Goal: Use online tool/utility: Utilize a website feature to perform a specific function

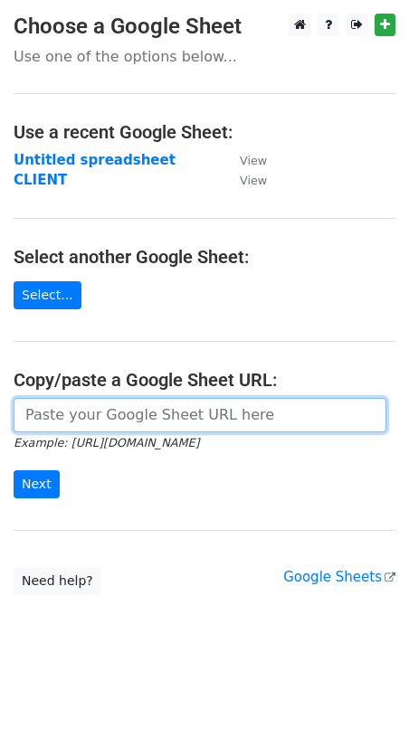
click at [82, 409] on input "url" at bounding box center [200, 415] width 373 height 34
paste input "https://docs.google.com/spreadsheets/d/1F82inknZI4Y3eM3TtPPg1zWN6jNIBAtKHFgYVmQ…"
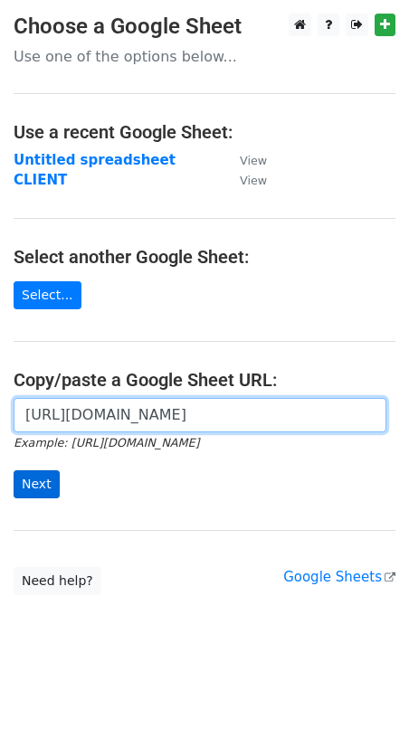
type input "https://docs.google.com/spreadsheets/d/1F82inknZI4Y3eM3TtPPg1zWN6jNIBAtKHFgYVmQ…"
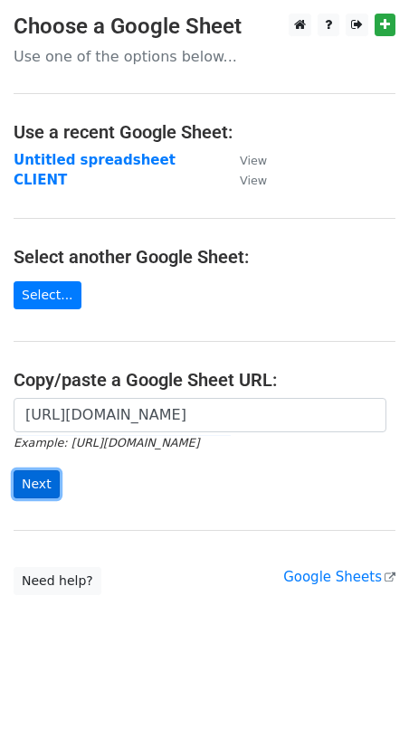
click at [33, 488] on input "Next" at bounding box center [37, 484] width 46 height 28
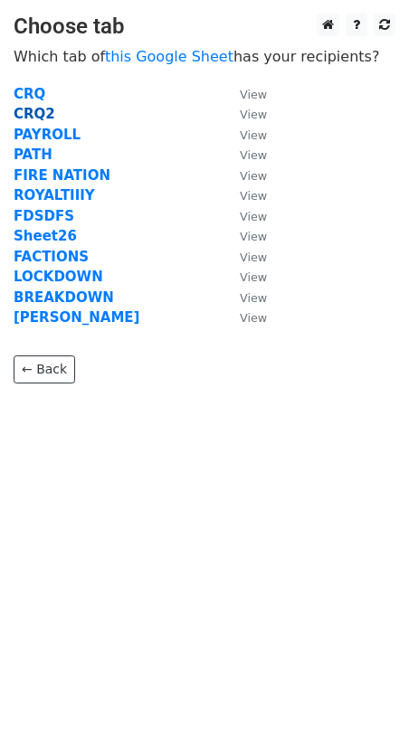
click at [39, 110] on strong "CRQ2" at bounding box center [35, 114] width 42 height 16
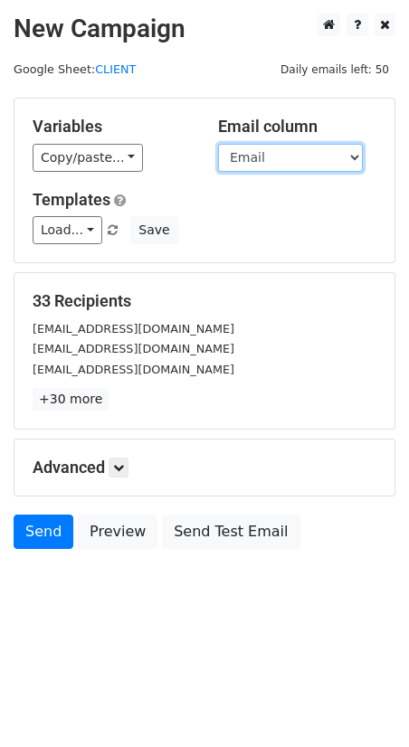
click at [260, 156] on select "COmpany name Email" at bounding box center [290, 158] width 145 height 28
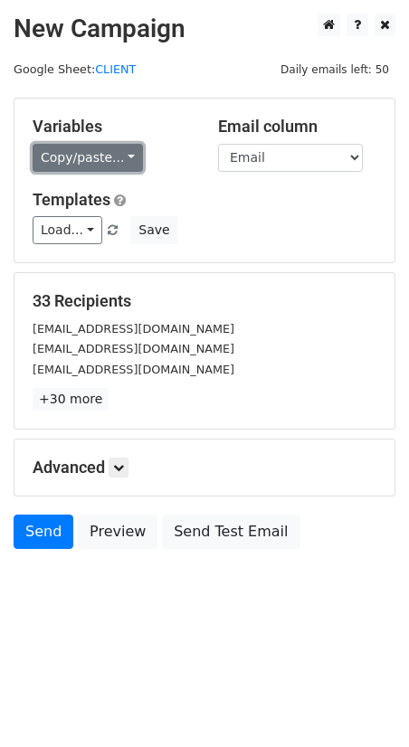
click at [113, 164] on link "Copy/paste..." at bounding box center [88, 158] width 110 height 28
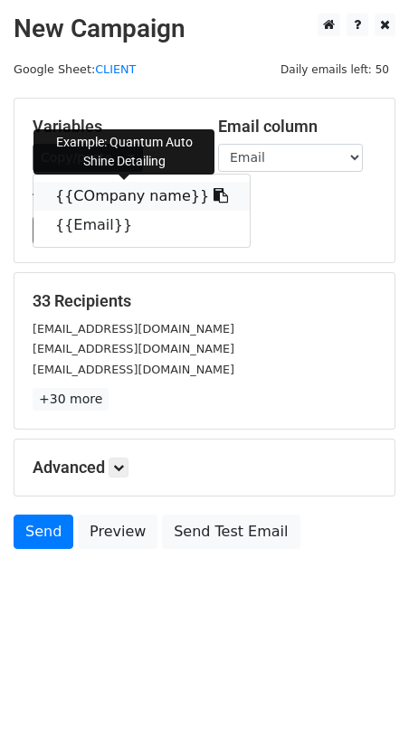
click at [110, 193] on link "{{COmpany name}}" at bounding box center [141, 196] width 216 height 29
